Goal: Information Seeking & Learning: Learn about a topic

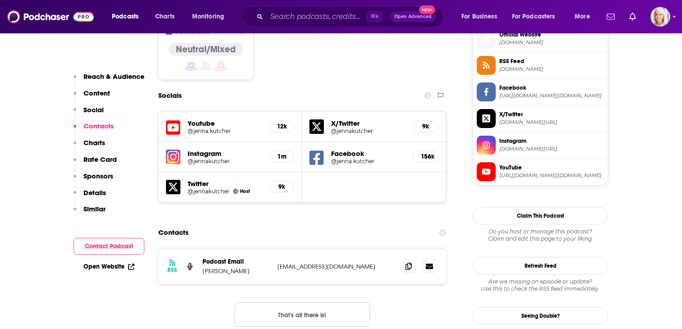
scroll to position [750, 0]
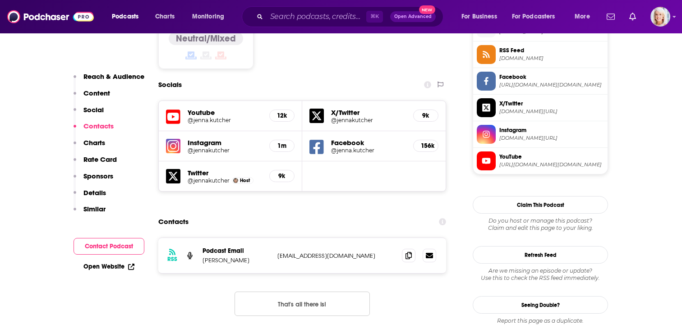
click at [277, 142] on h5 "1m" at bounding box center [282, 146] width 10 height 8
click at [179, 139] on img at bounding box center [173, 146] width 14 height 14
click at [278, 112] on h5 "12k" at bounding box center [282, 116] width 10 height 8
click at [283, 112] on h5 "12k" at bounding box center [282, 116] width 10 height 8
click at [195, 108] on h5 "Youtube" at bounding box center [225, 112] width 74 height 9
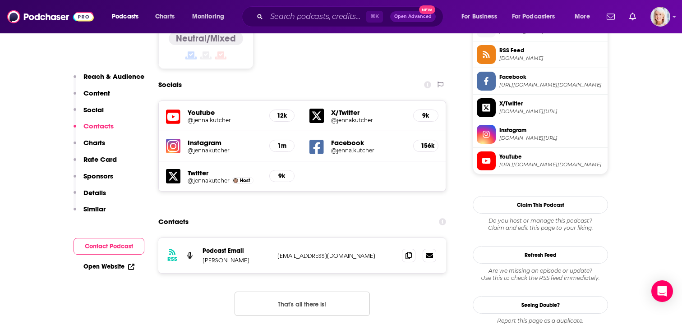
click at [280, 112] on h5 "12k" at bounding box center [282, 116] width 10 height 8
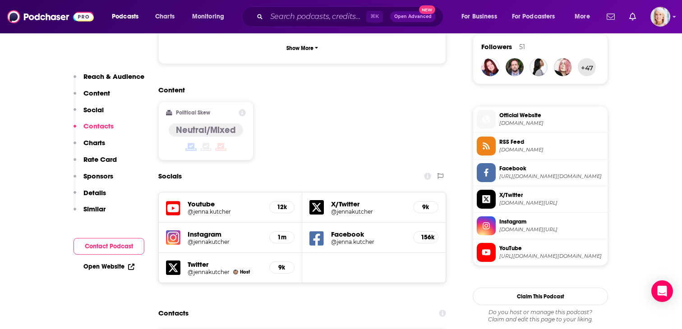
click at [280, 203] on h5 "12k" at bounding box center [282, 207] width 10 height 8
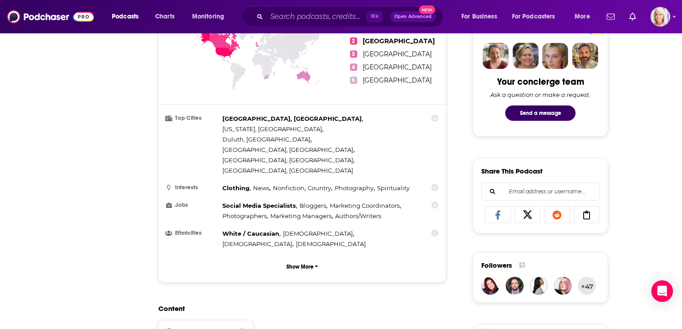
scroll to position [0, 0]
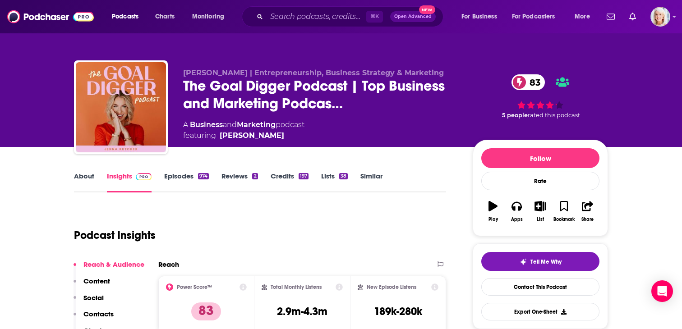
click at [93, 174] on link "About" at bounding box center [84, 182] width 20 height 21
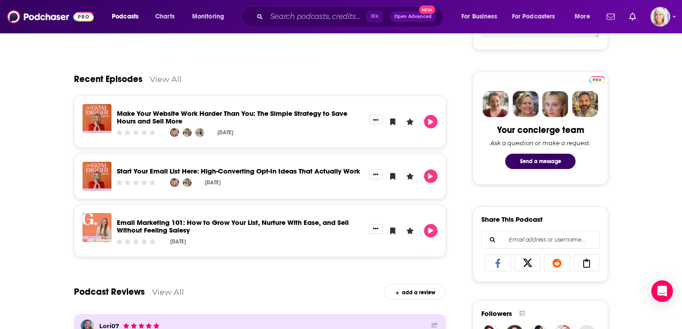
scroll to position [395, 0]
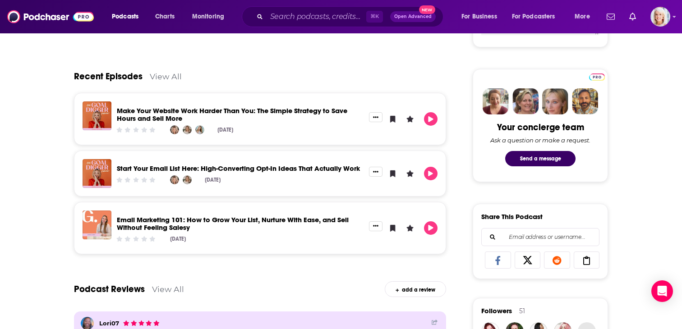
click at [209, 105] on div "Make Your Website Work Harder Than You: The Simple Strategy to Save Hours and S…" at bounding box center [239, 118] width 257 height 35
click at [167, 118] on link "Make Your Website Work Harder Than You: The Simple Strategy to Save Hours and S…" at bounding box center [232, 114] width 230 height 16
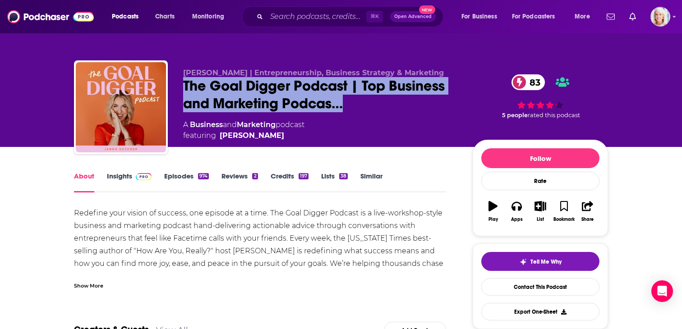
drag, startPoint x: 334, startPoint y: 103, endPoint x: 174, endPoint y: 91, distance: 160.1
click at [174, 91] on div "[PERSON_NAME] | Entrepreneurship, Business Strategy & Marketing The Goal Digger…" at bounding box center [341, 108] width 534 height 97
copy h1 "The Goal Digger Podcast | Top Business and Marketing Podcas…"
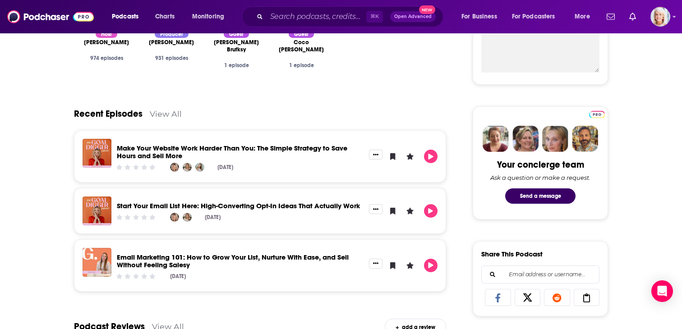
scroll to position [375, 0]
